Goal: Find specific page/section: Find specific page/section

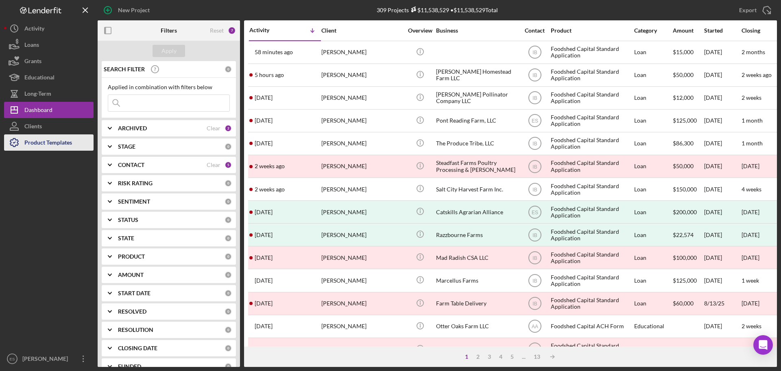
click at [50, 142] on div "Product Templates" at bounding box center [48, 143] width 48 height 18
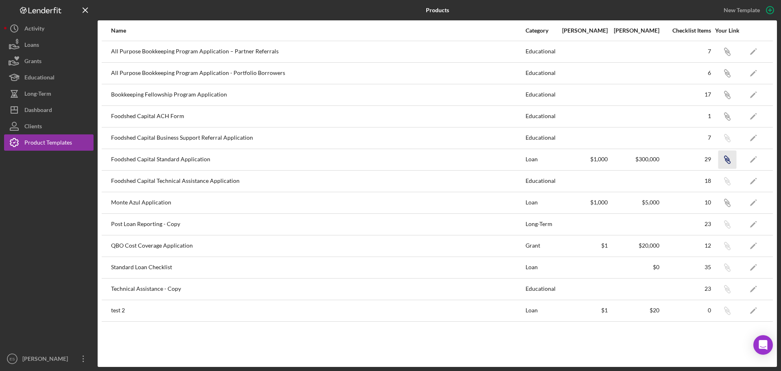
click at [727, 161] on icon "Icon/Link" at bounding box center [727, 159] width 18 height 18
click at [57, 105] on button "Icon/Dashboard Dashboard" at bounding box center [48, 110] width 89 height 16
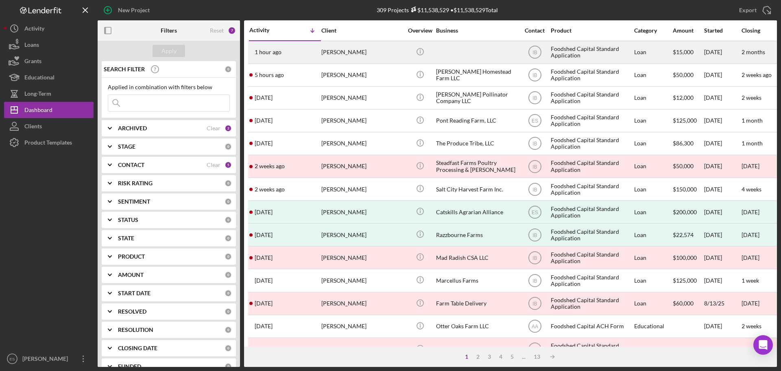
click at [432, 54] on div "Icon/Info" at bounding box center [420, 52] width 31 height 22
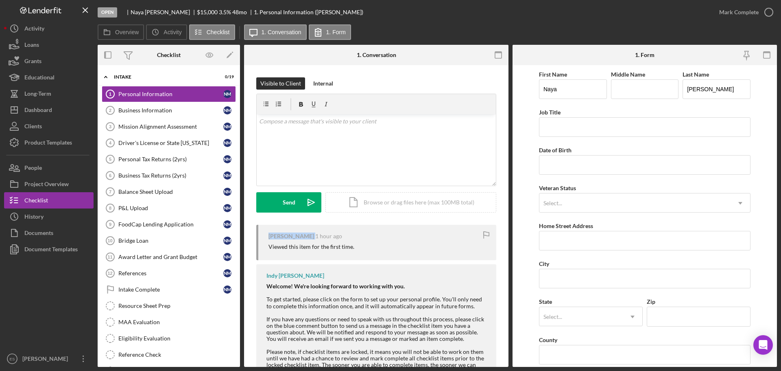
drag, startPoint x: 269, startPoint y: 234, endPoint x: 327, endPoint y: 239, distance: 58.8
click at [327, 239] on div "[PERSON_NAME] 1 hour ago" at bounding box center [378, 236] width 220 height 7
click at [36, 109] on div "Dashboard" at bounding box center [38, 111] width 28 height 18
